Goal: Task Accomplishment & Management: Use online tool/utility

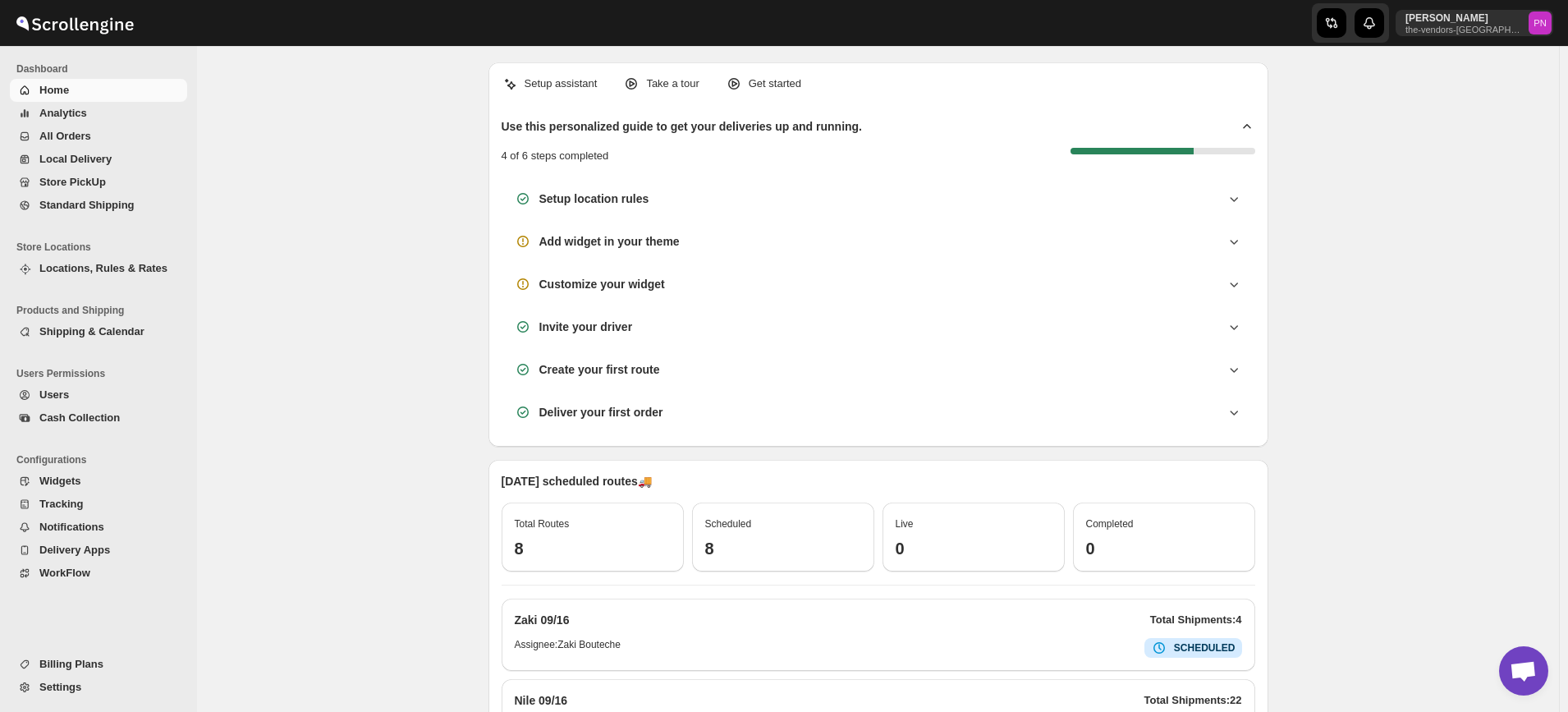
click at [63, 135] on span "All Orders" at bounding box center [65, 135] width 52 height 12
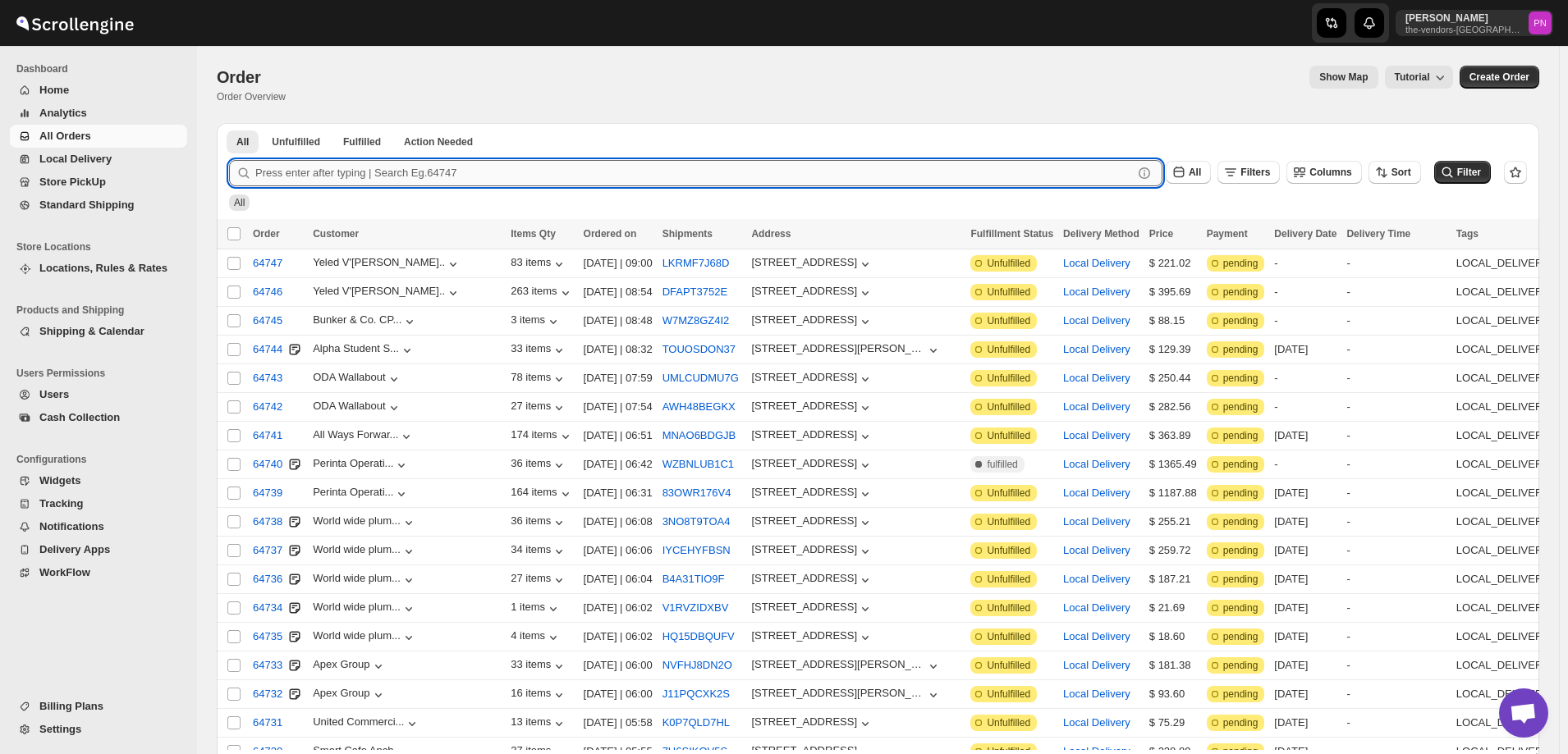
click at [355, 174] on input "text" at bounding box center [694, 174] width 878 height 26
type input "64744"
click at [229, 123] on button "Submit" at bounding box center [253, 131] width 47 height 17
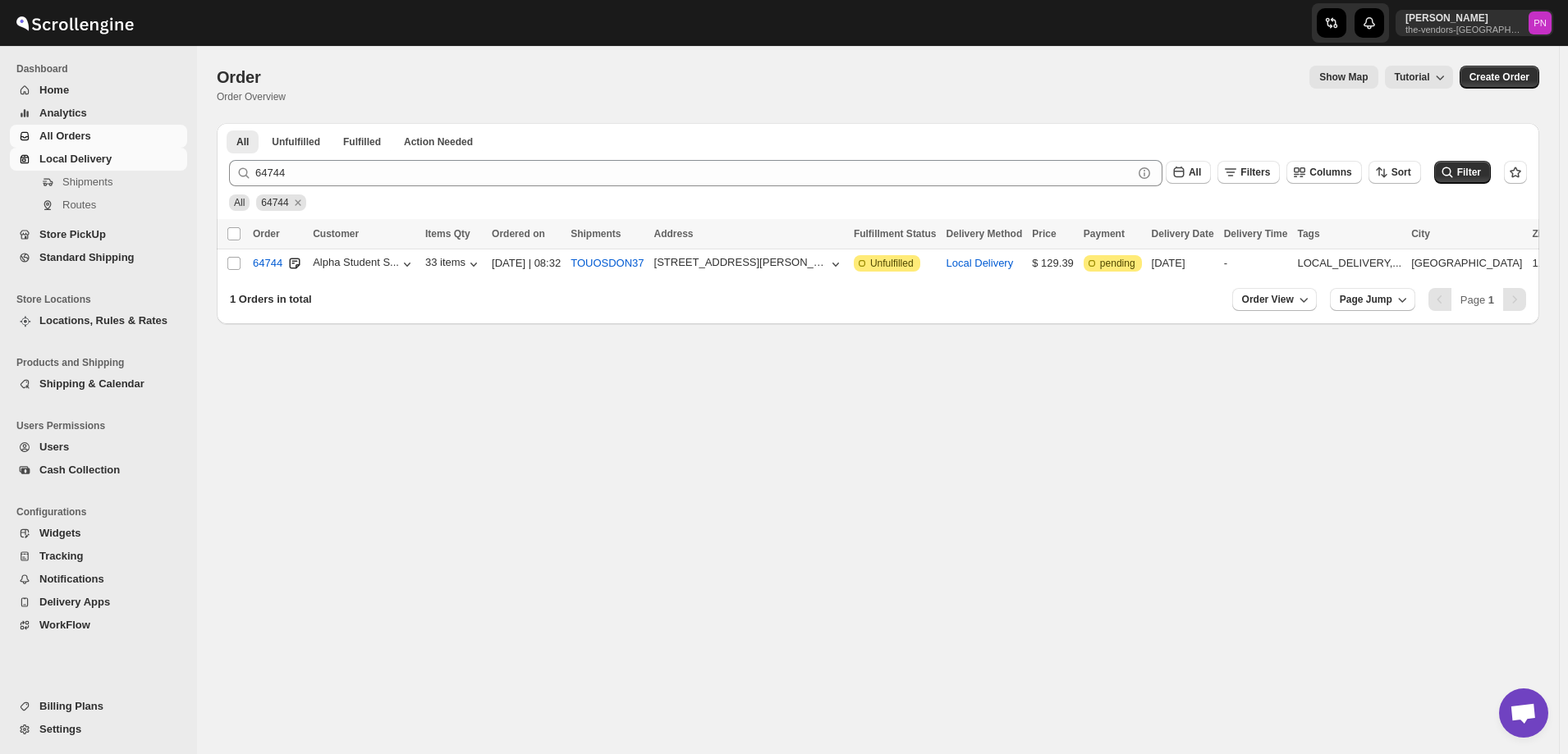
drag, startPoint x: 79, startPoint y: 205, endPoint x: 471, endPoint y: 394, distance: 435.2
click at [471, 394] on div "Order. This page is ready Order Order Overview Show Map Tutorial More actions S…" at bounding box center [878, 400] width 1362 height 708
click at [86, 205] on span "Routes" at bounding box center [79, 204] width 34 height 12
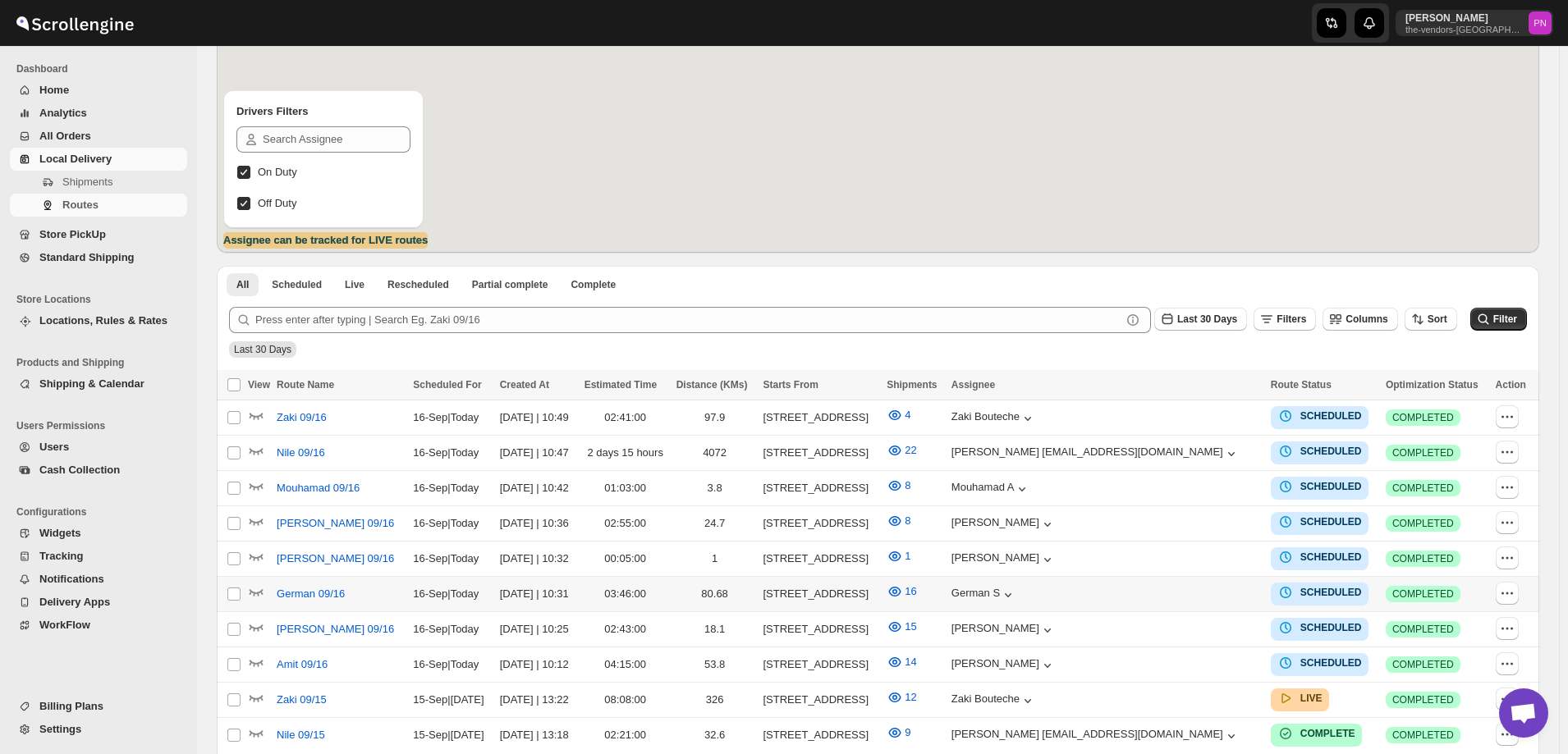
scroll to position [323, 0]
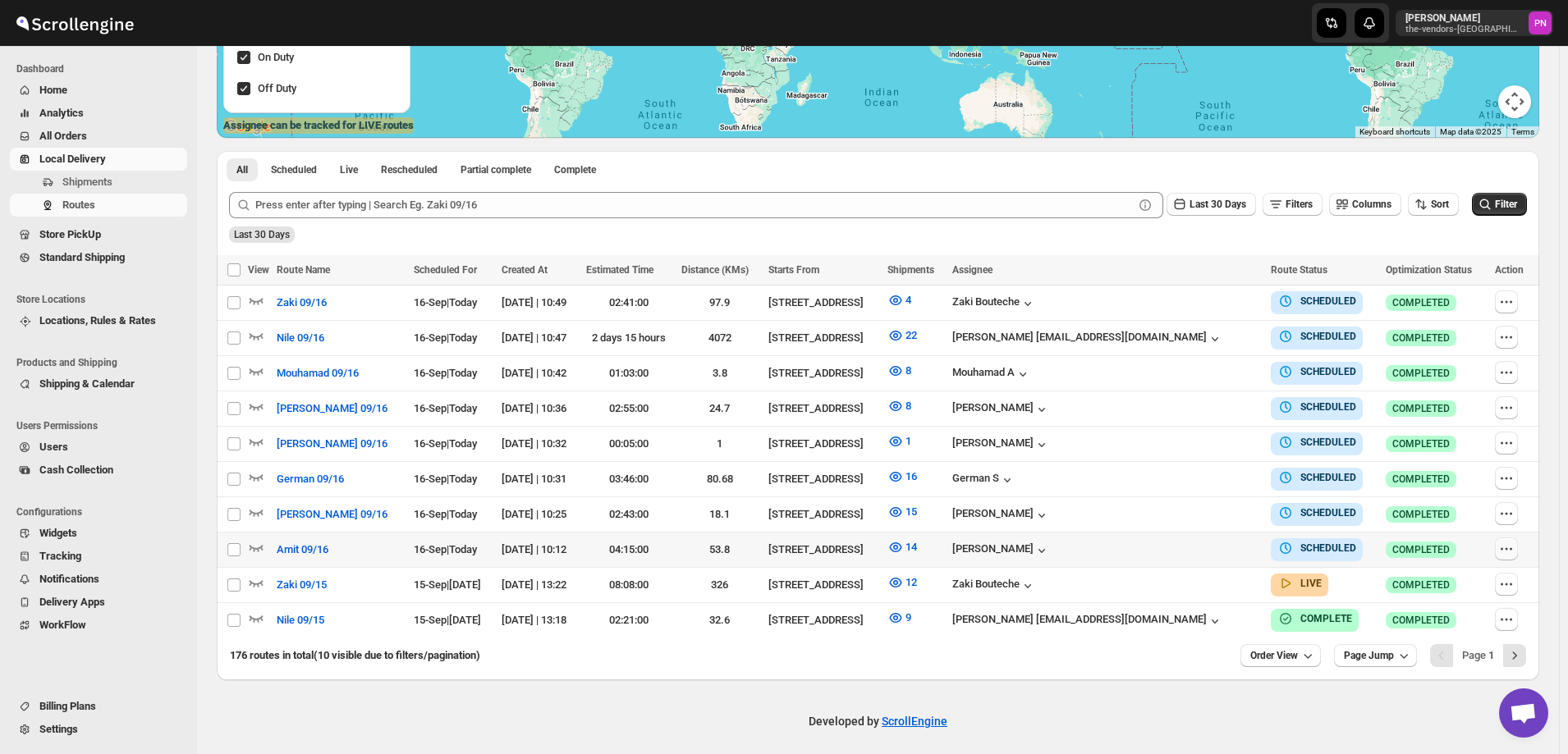
click at [1508, 546] on icon "button" at bounding box center [1506, 548] width 16 height 16
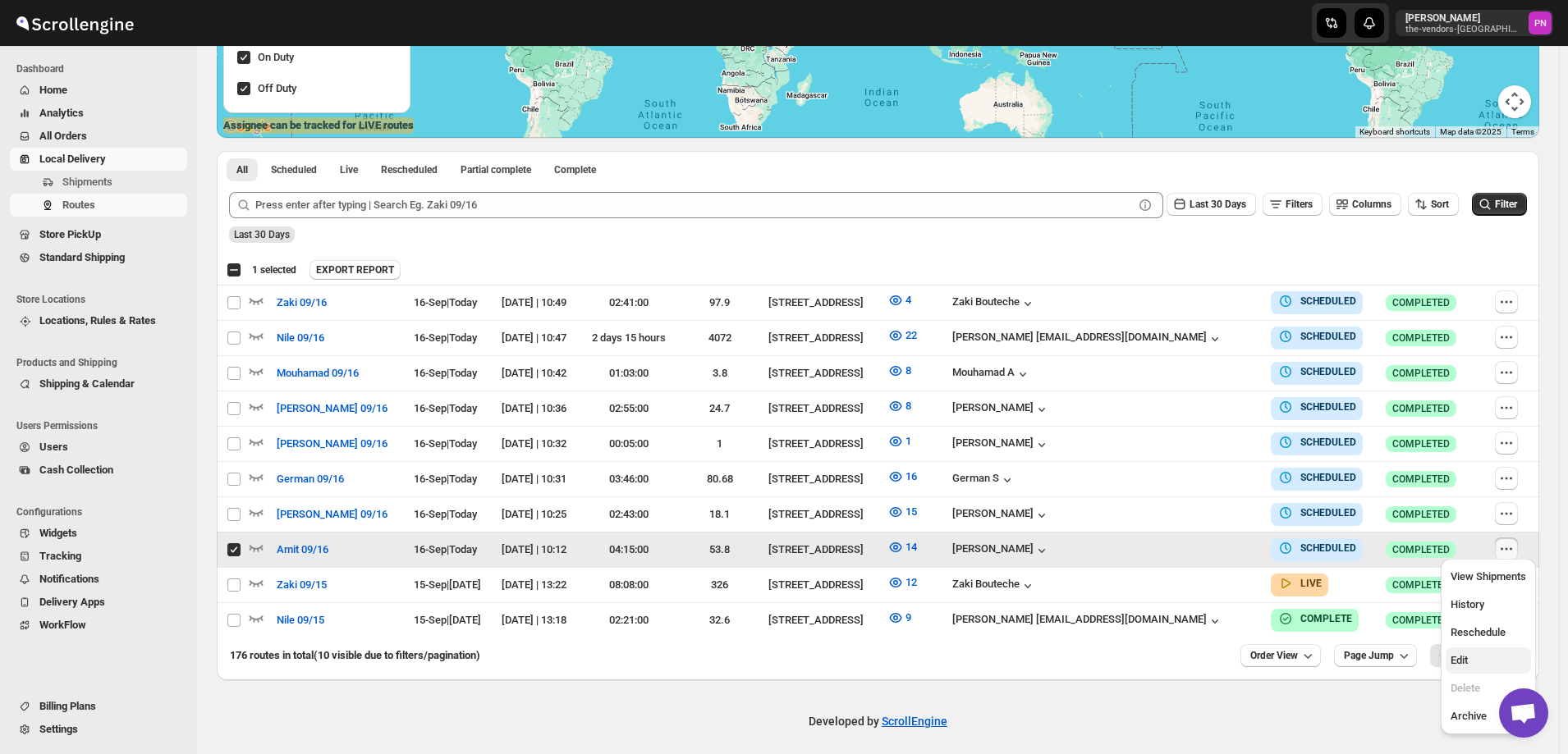
click at [1482, 653] on span "Edit" at bounding box center [1489, 660] width 76 height 16
checkbox input "false"
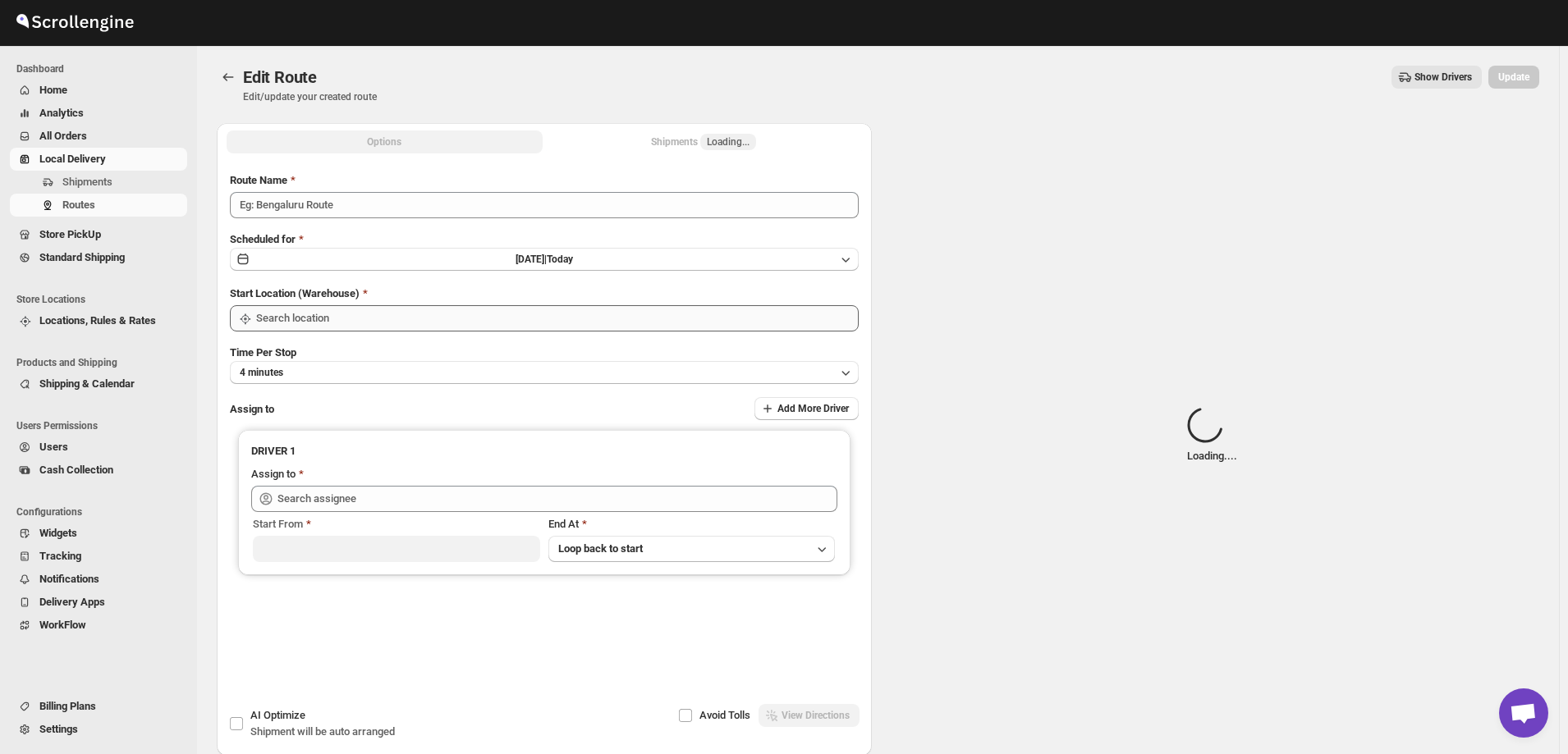
type input "Amit 09/16"
type input "[STREET_ADDRESS]"
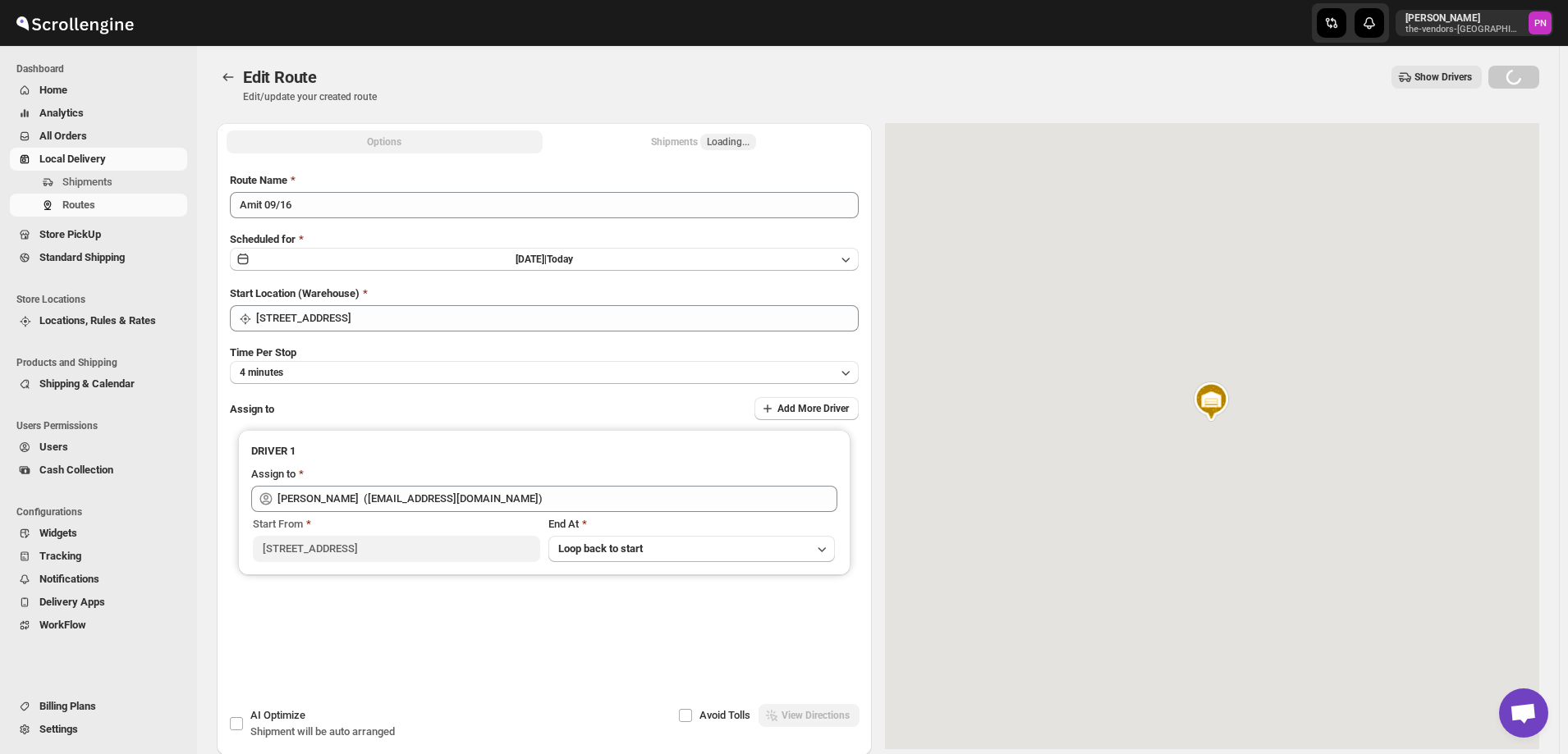
type input "[PERSON_NAME] ([EMAIL_ADDRESS][DOMAIN_NAME])"
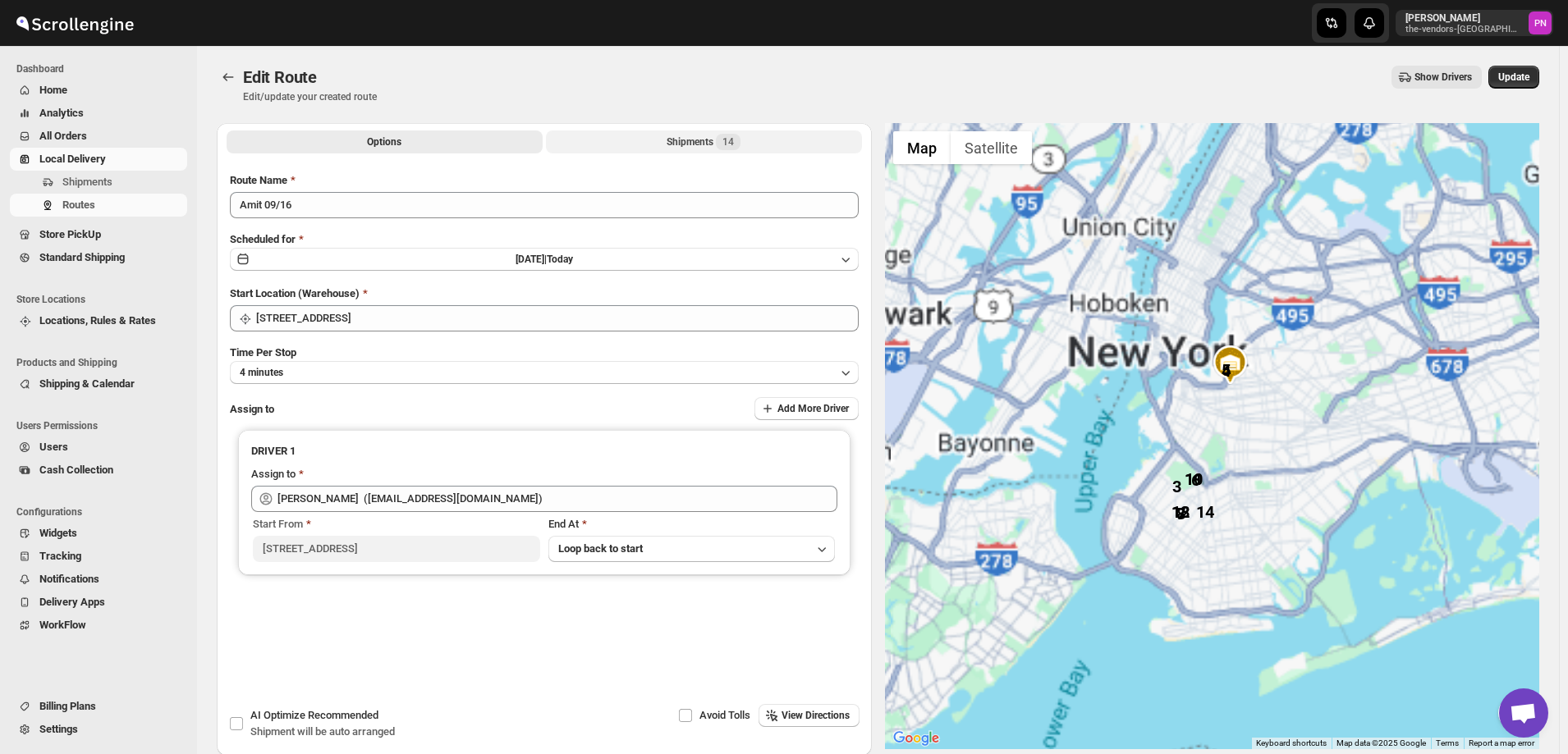
click at [656, 141] on button "Shipments 14" at bounding box center [703, 142] width 316 height 23
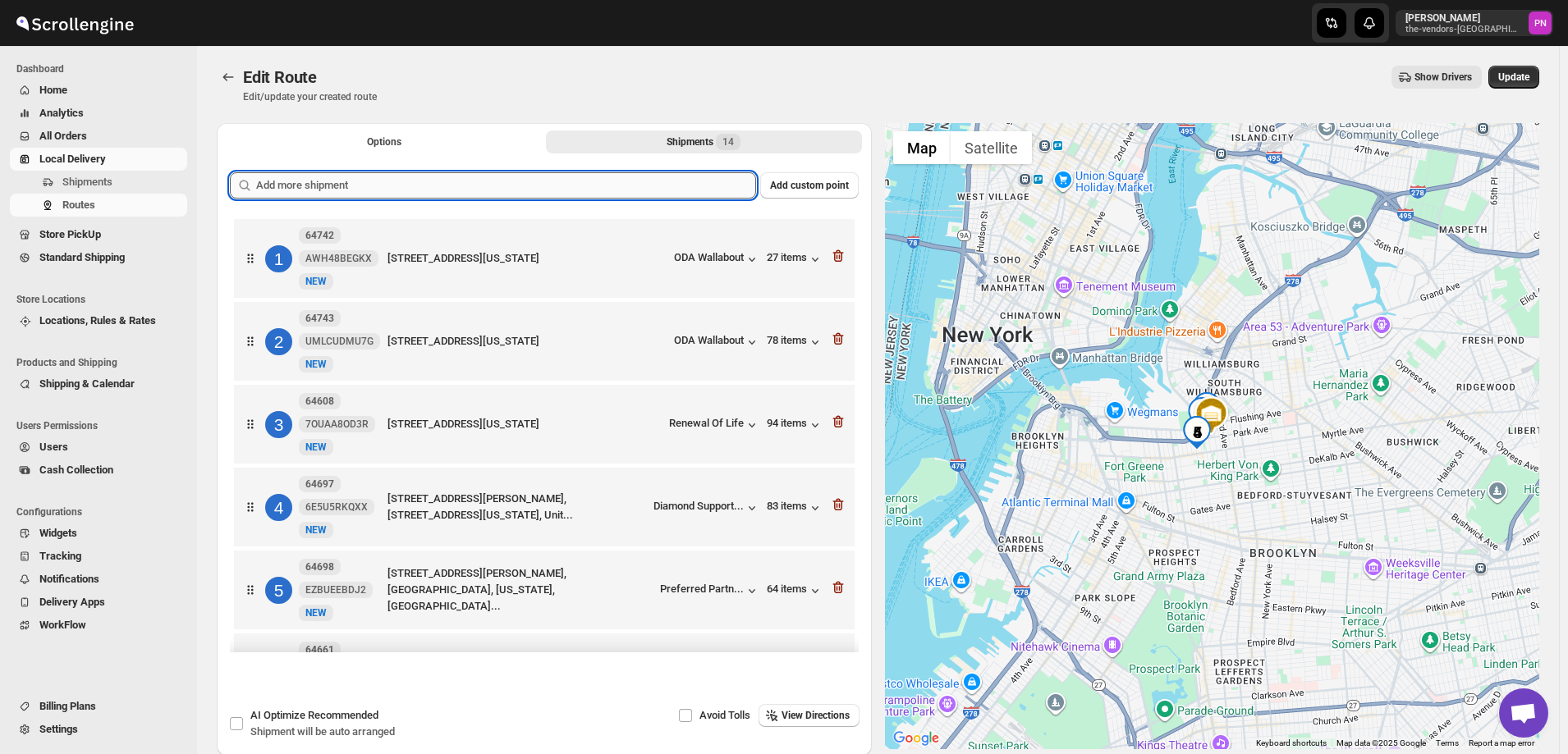
click at [361, 186] on input "text" at bounding box center [506, 186] width 500 height 26
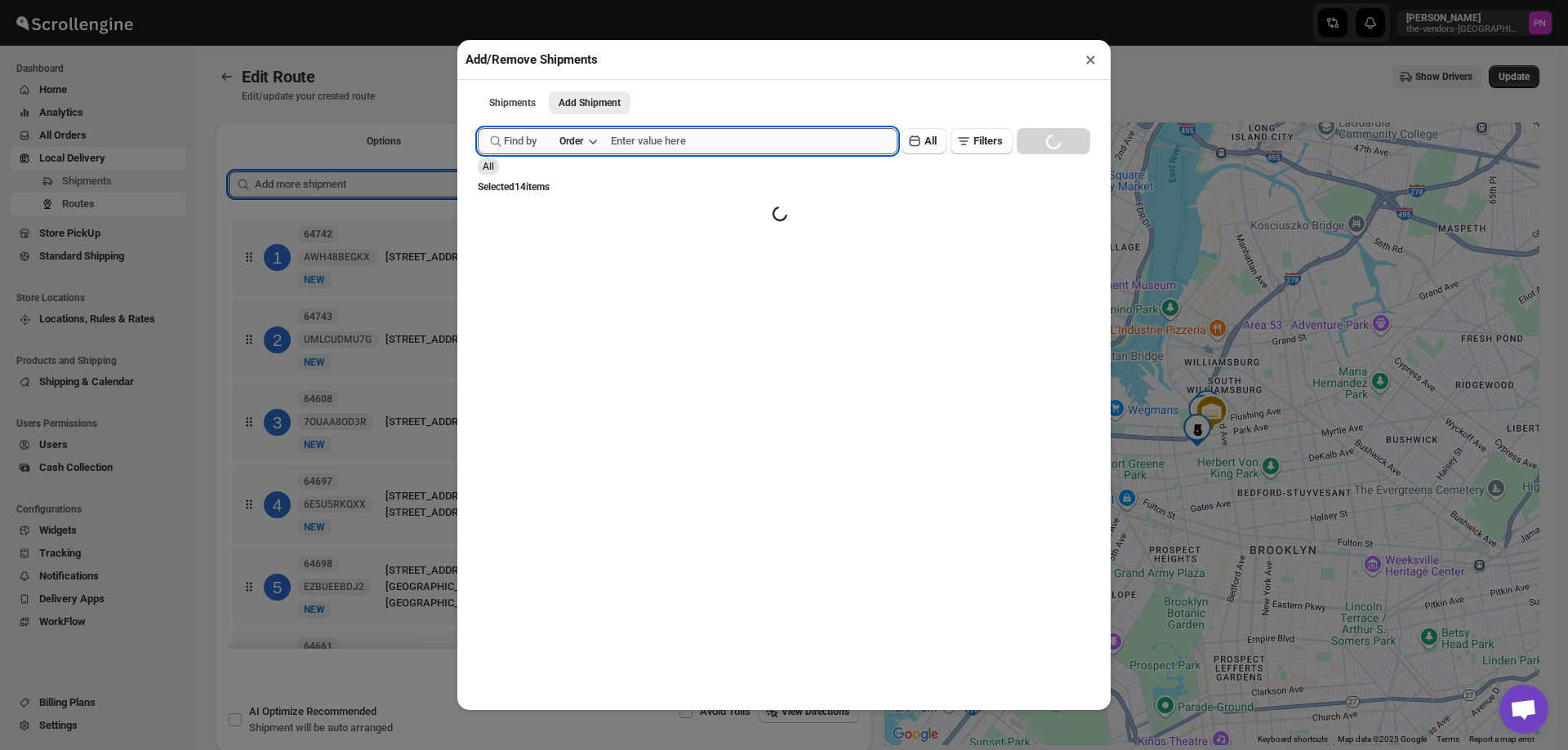
click at [714, 143] on input "text" at bounding box center [753, 142] width 286 height 26
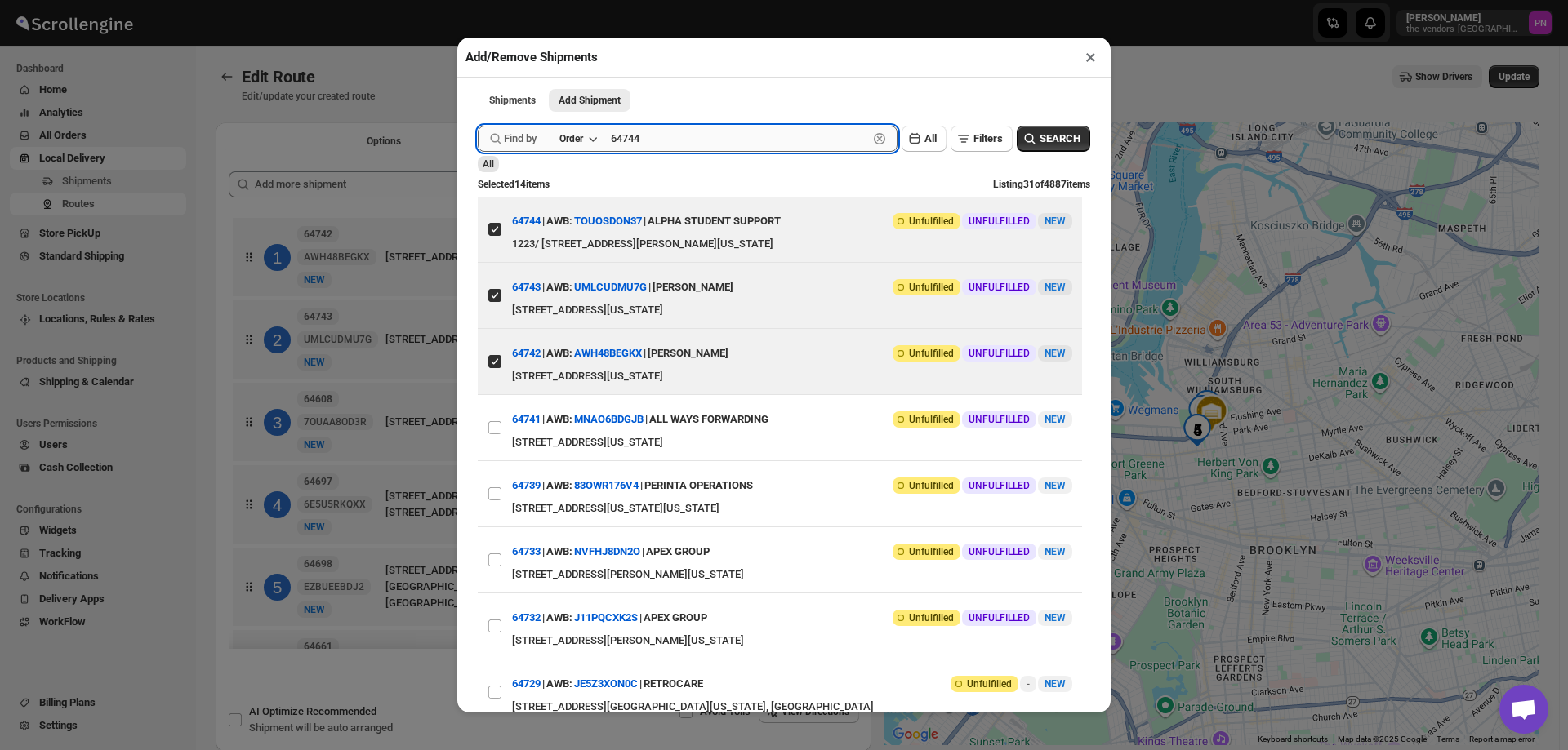
type input "64744"
click at [478, 0] on button "Submit" at bounding box center [501, 8] width 47 height 17
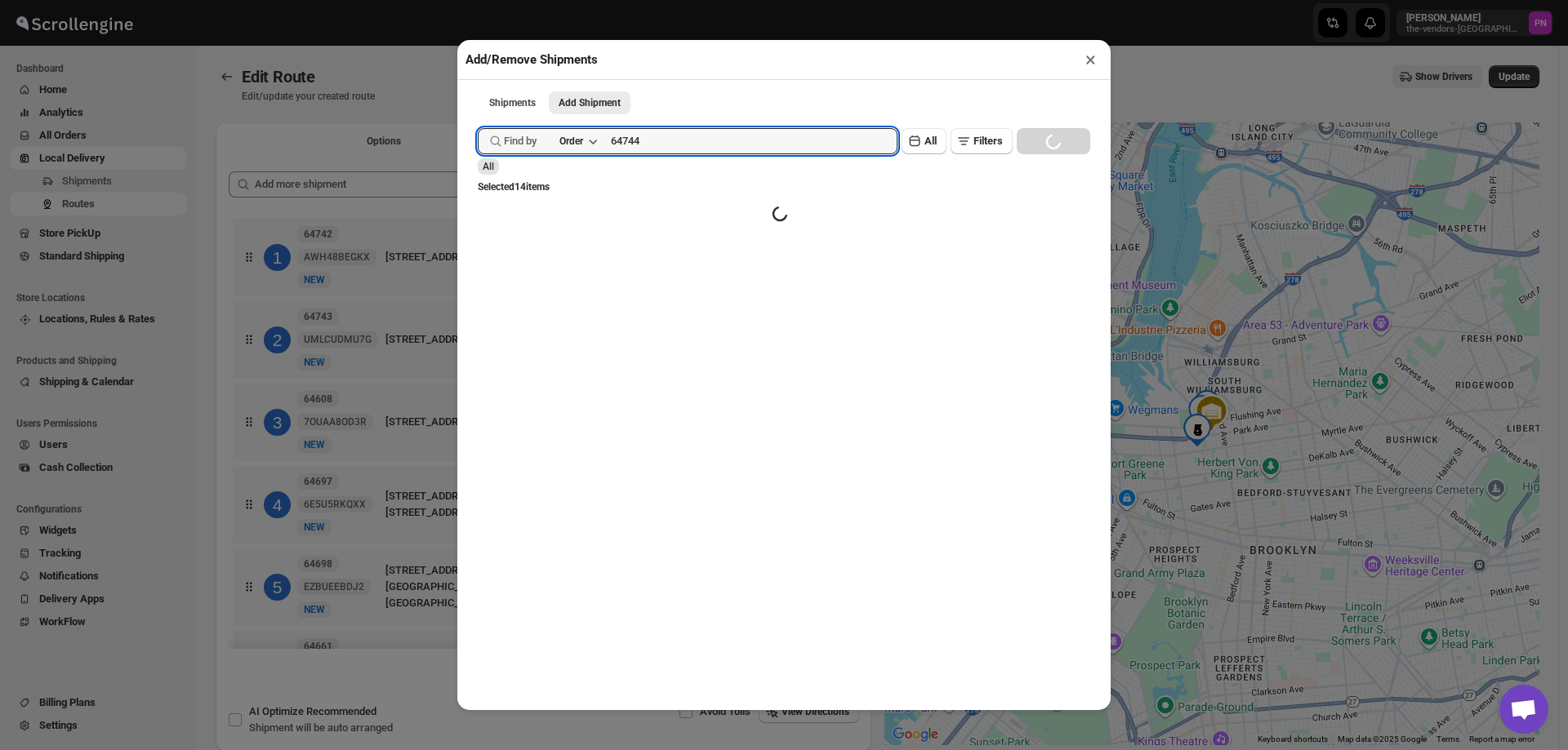
click at [1087, 61] on button "×" at bounding box center [1090, 59] width 23 height 23
